Goal: Navigation & Orientation: Find specific page/section

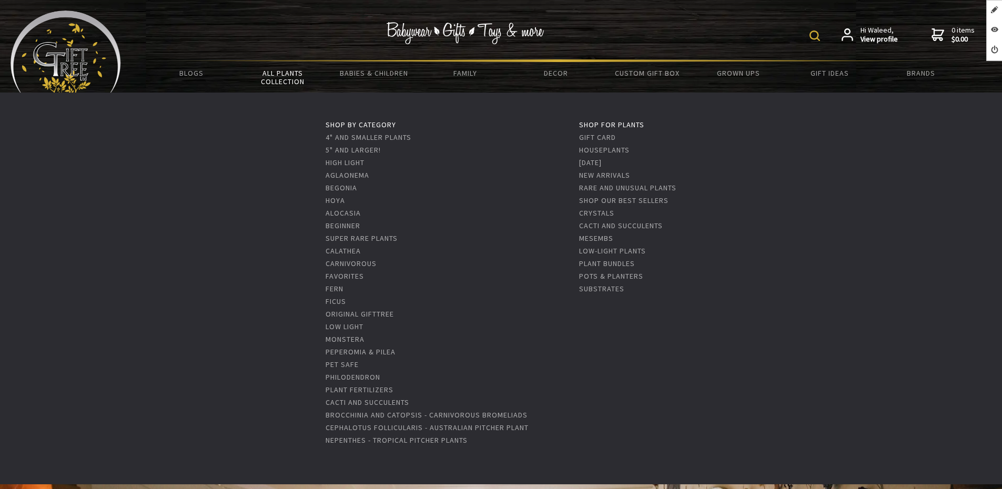
drag, startPoint x: 0, startPoint y: 0, endPoint x: 269, endPoint y: 78, distance: 279.9
click at [270, 73] on link "All Plants Collection" at bounding box center [282, 77] width 91 height 31
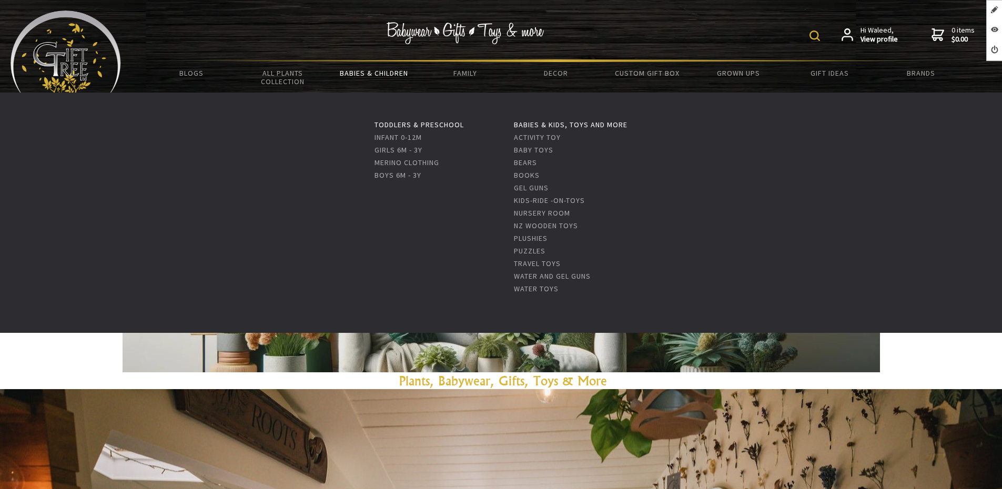
click at [375, 76] on link "Babies & Children" at bounding box center [373, 73] width 91 height 22
